Goal: Check status: Check status

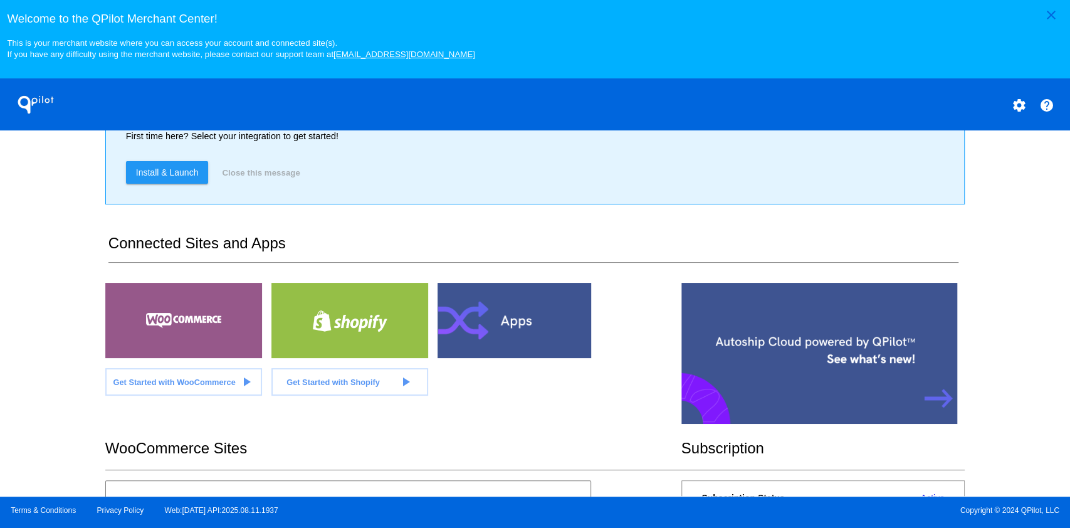
scroll to position [251, 0]
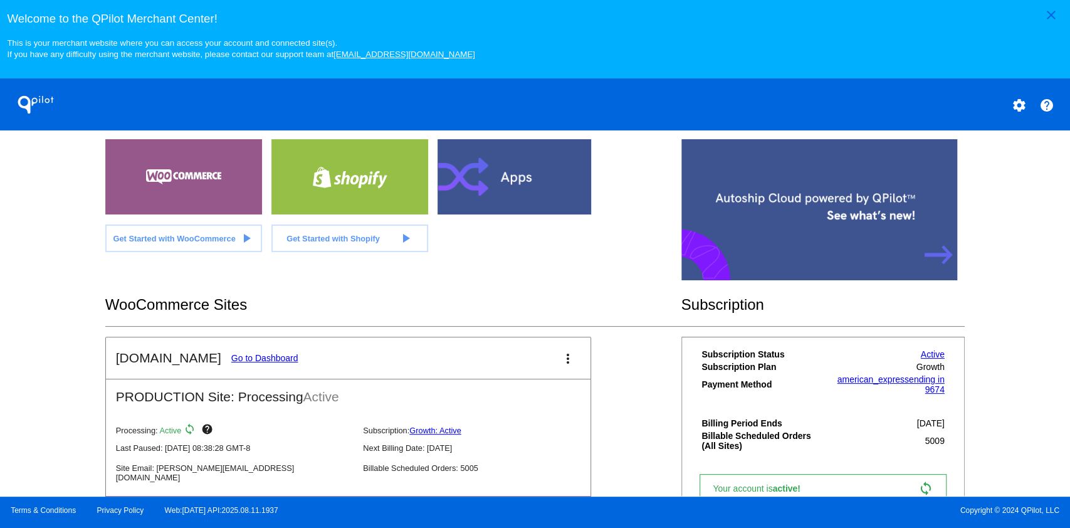
drag, startPoint x: 286, startPoint y: 351, endPoint x: 276, endPoint y: 359, distance: 12.9
click at [282, 354] on mat-card-header "[DOMAIN_NAME] Go to Dashboard more_vert" at bounding box center [348, 357] width 485 height 41
click at [276, 360] on link "Go to Dashboard" at bounding box center [264, 358] width 67 height 10
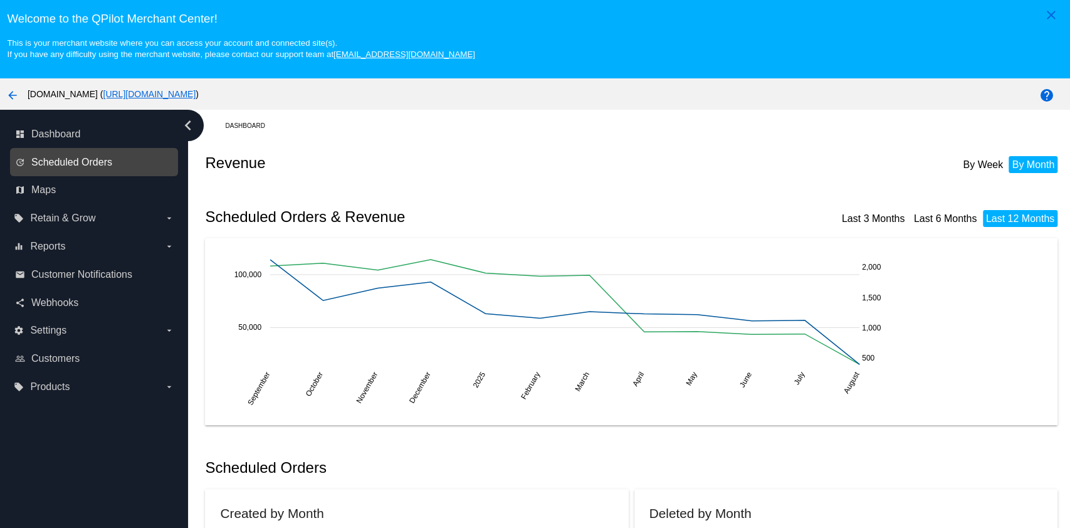
click at [101, 162] on span "Scheduled Orders" at bounding box center [71, 162] width 81 height 11
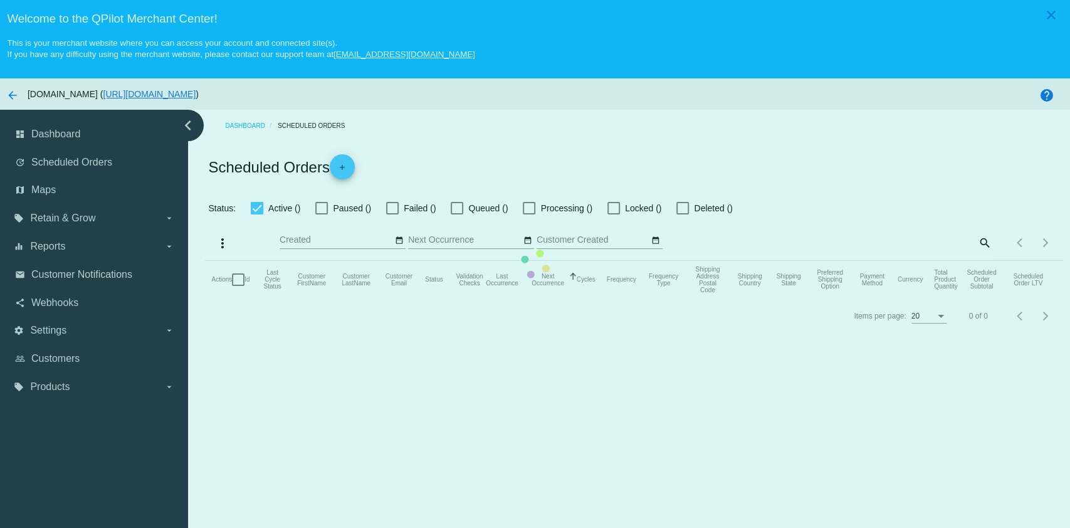
checkbox input "true"
